Goal: Find contact information: Find contact information

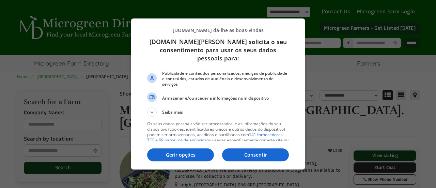
click at [243, 163] on div "Consentir Gerir opções" at bounding box center [218, 154] width 142 height 23
click at [243, 156] on p "Consentir" at bounding box center [255, 154] width 67 height 7
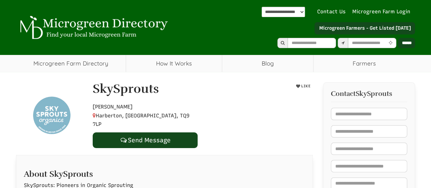
scroll to position [34, 0]
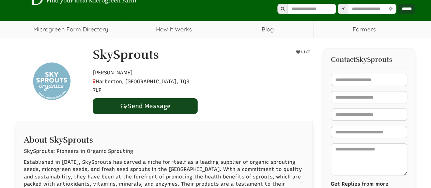
click at [124, 54] on h1 "SkySprouts" at bounding box center [126, 55] width 66 height 14
click at [50, 79] on img at bounding box center [51, 80] width 37 height 37
